Goal: Navigation & Orientation: Find specific page/section

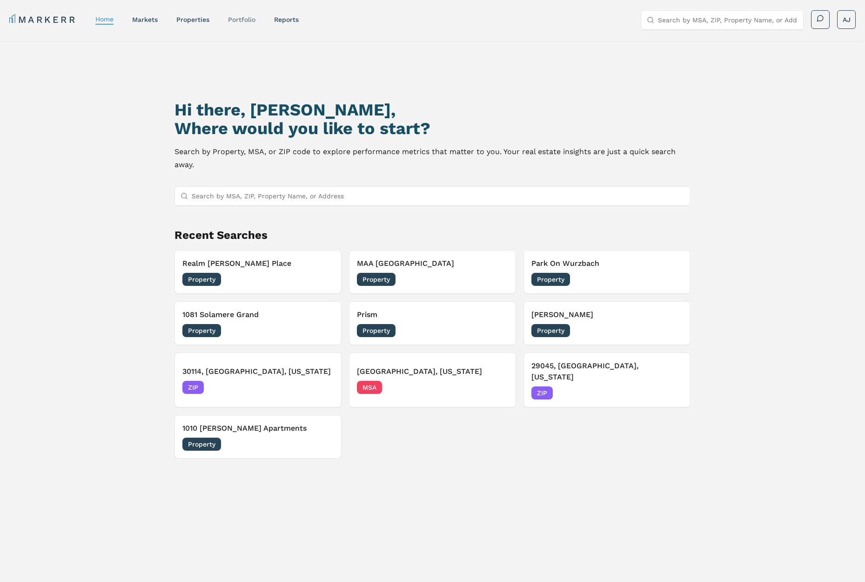
click at [246, 20] on link "Portfolio" at bounding box center [241, 19] width 27 height 7
